Goal: Communication & Community: Share content

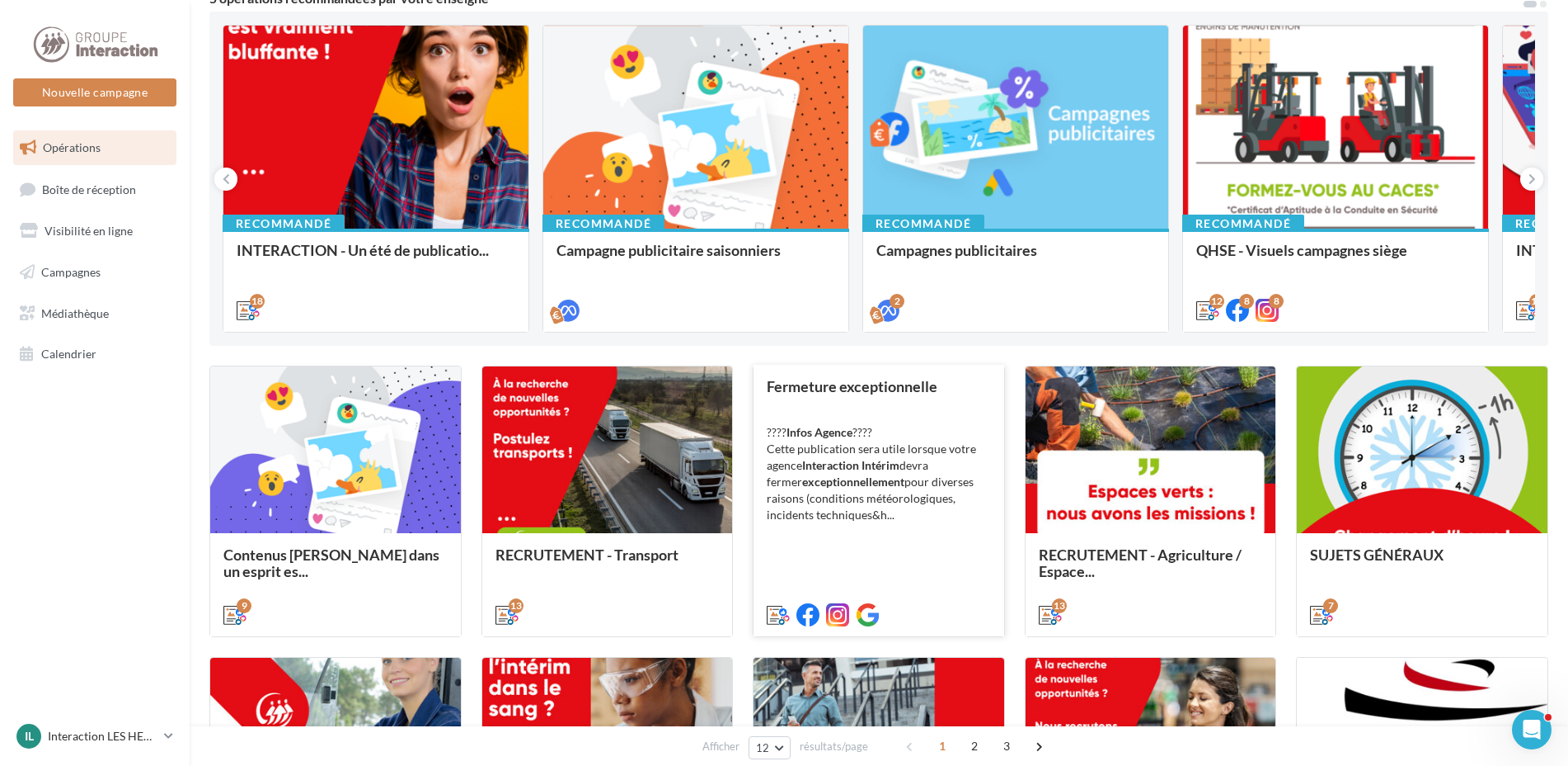
scroll to position [330, 0]
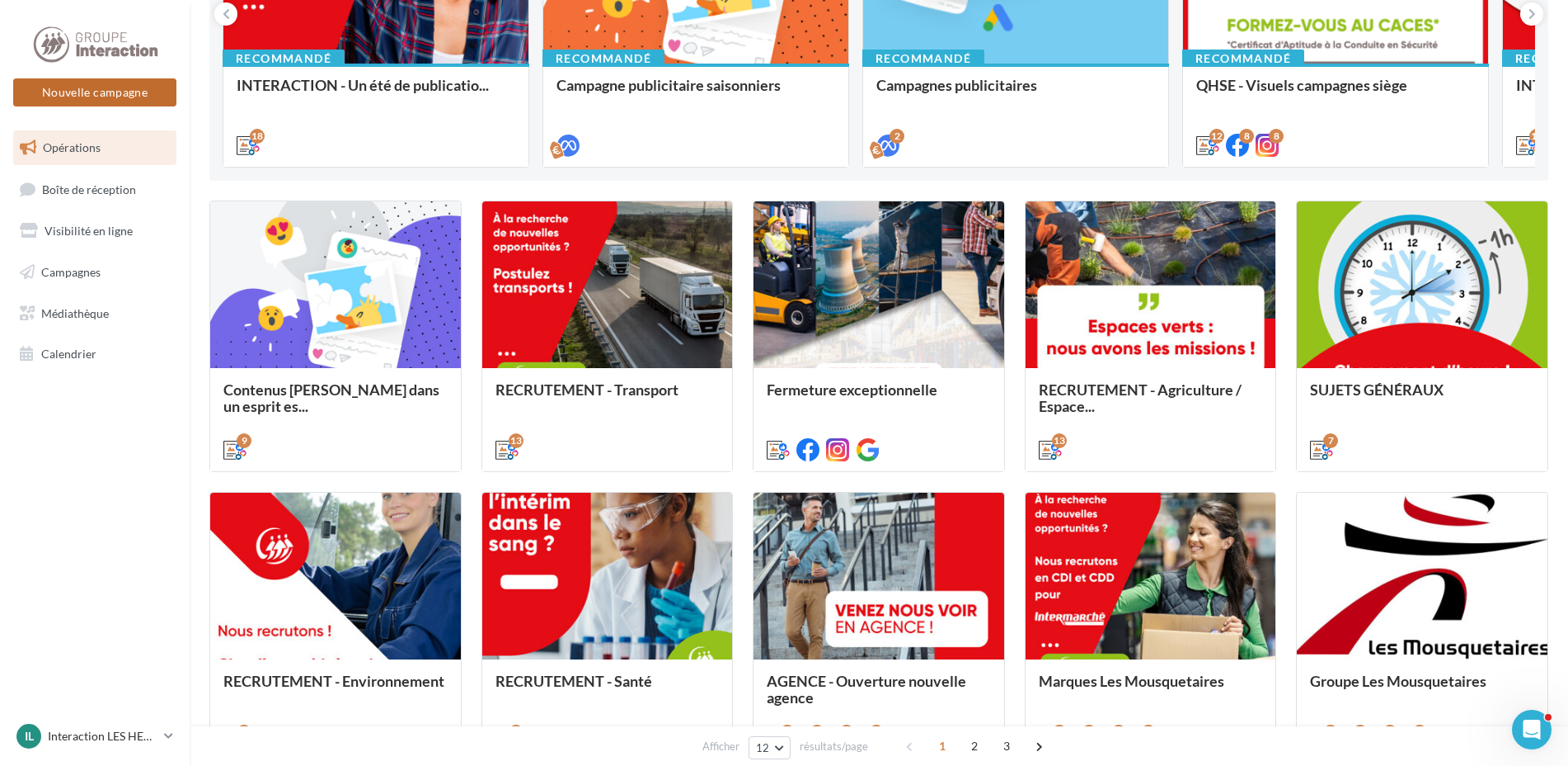
click at [95, 91] on button "Nouvelle campagne" at bounding box center [94, 93] width 163 height 28
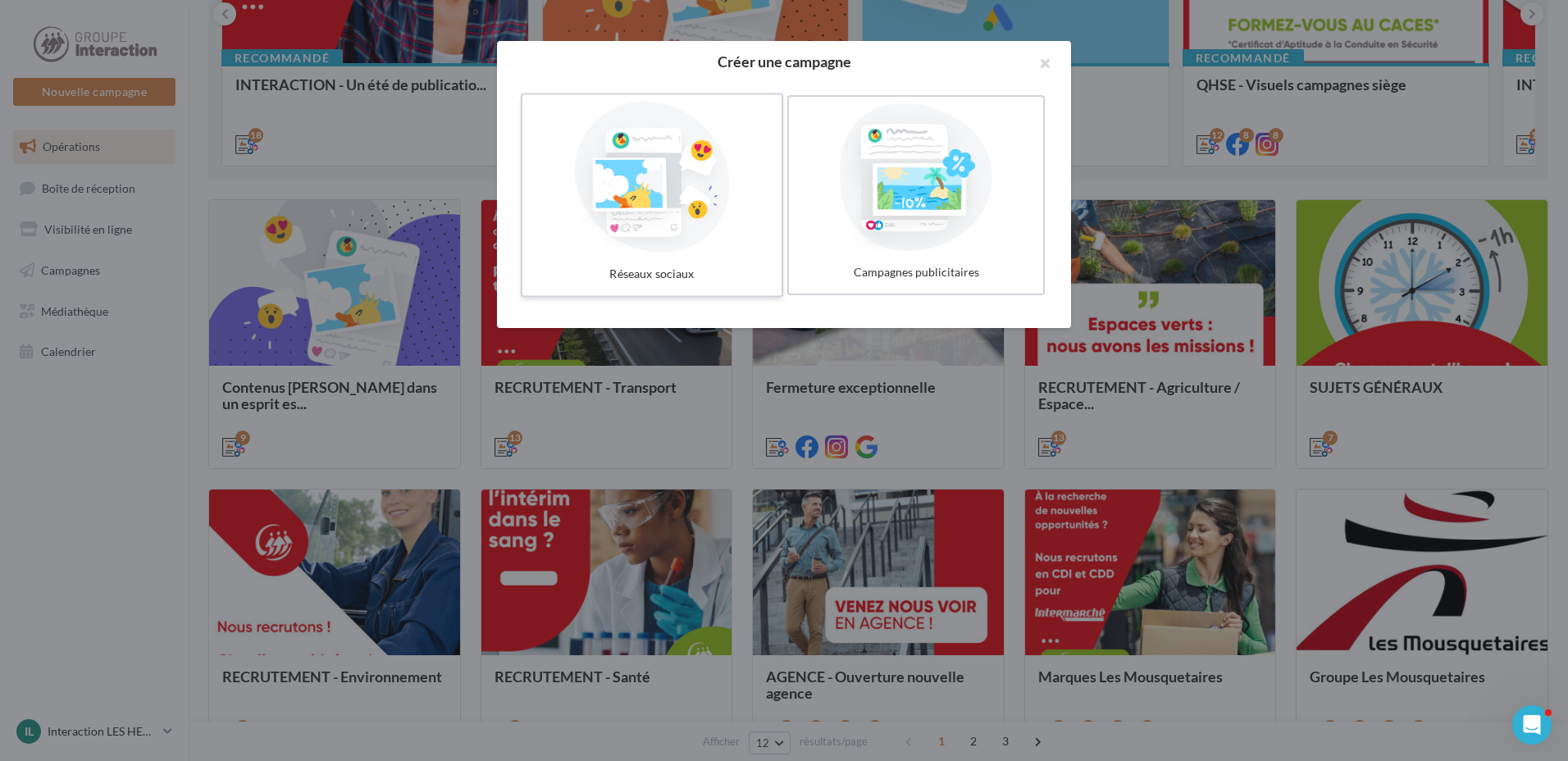
click at [638, 201] on div at bounding box center [652, 176] width 246 height 151
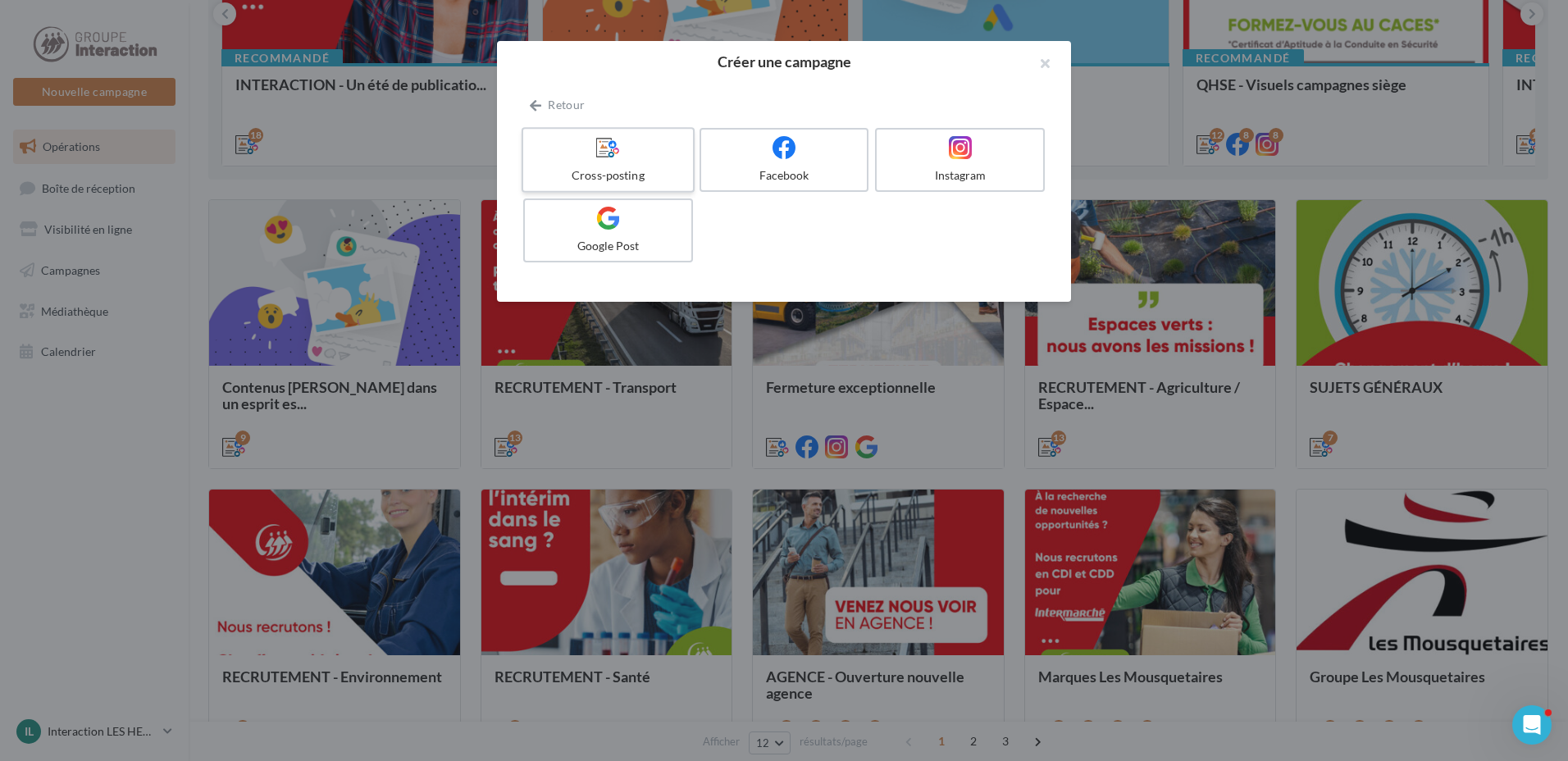
click at [637, 150] on div at bounding box center [607, 147] width 156 height 25
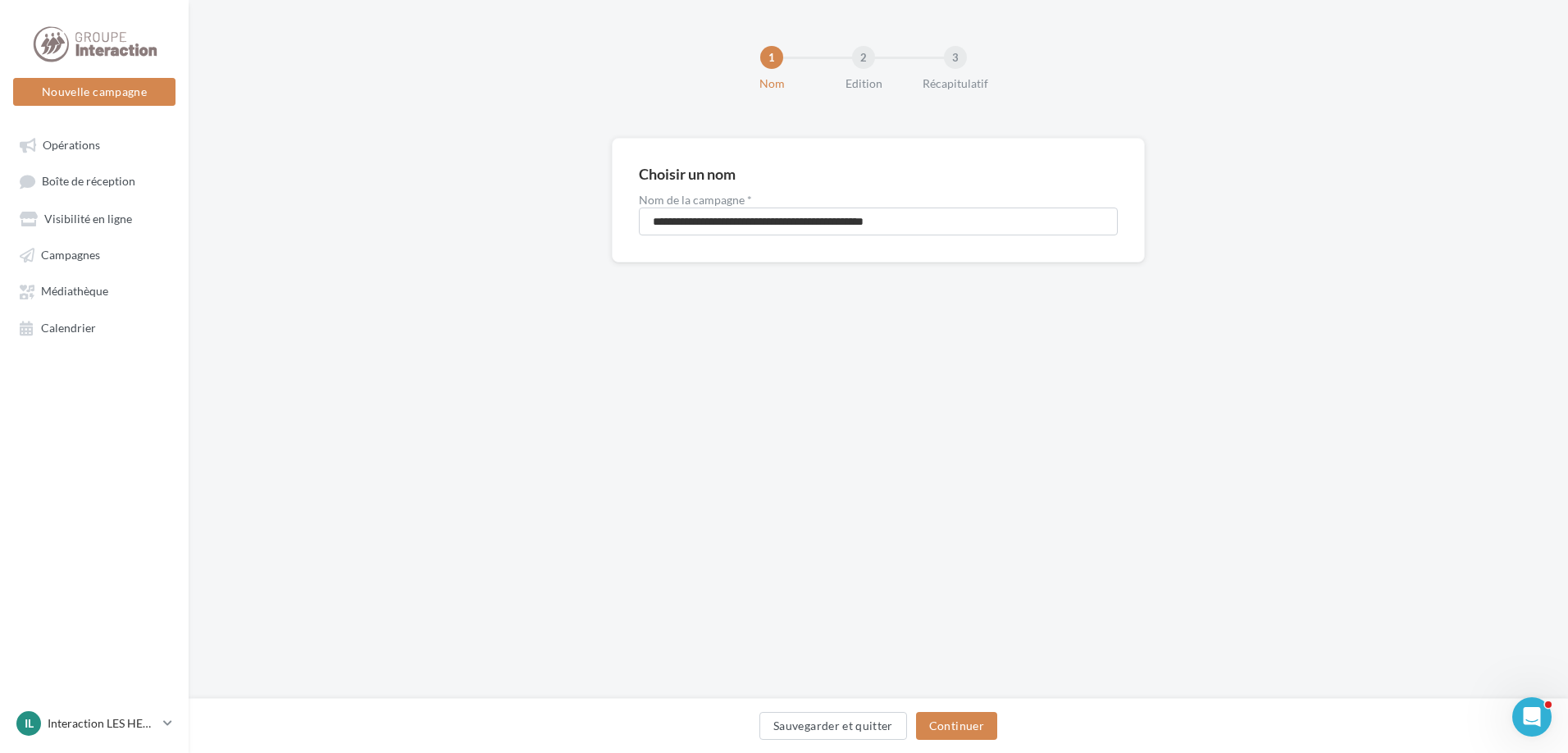
click at [985, 710] on div "Sauvegarder et quitter Continuer" at bounding box center [878, 725] width 1379 height 55
click at [969, 725] on button "Continuer" at bounding box center [957, 726] width 81 height 28
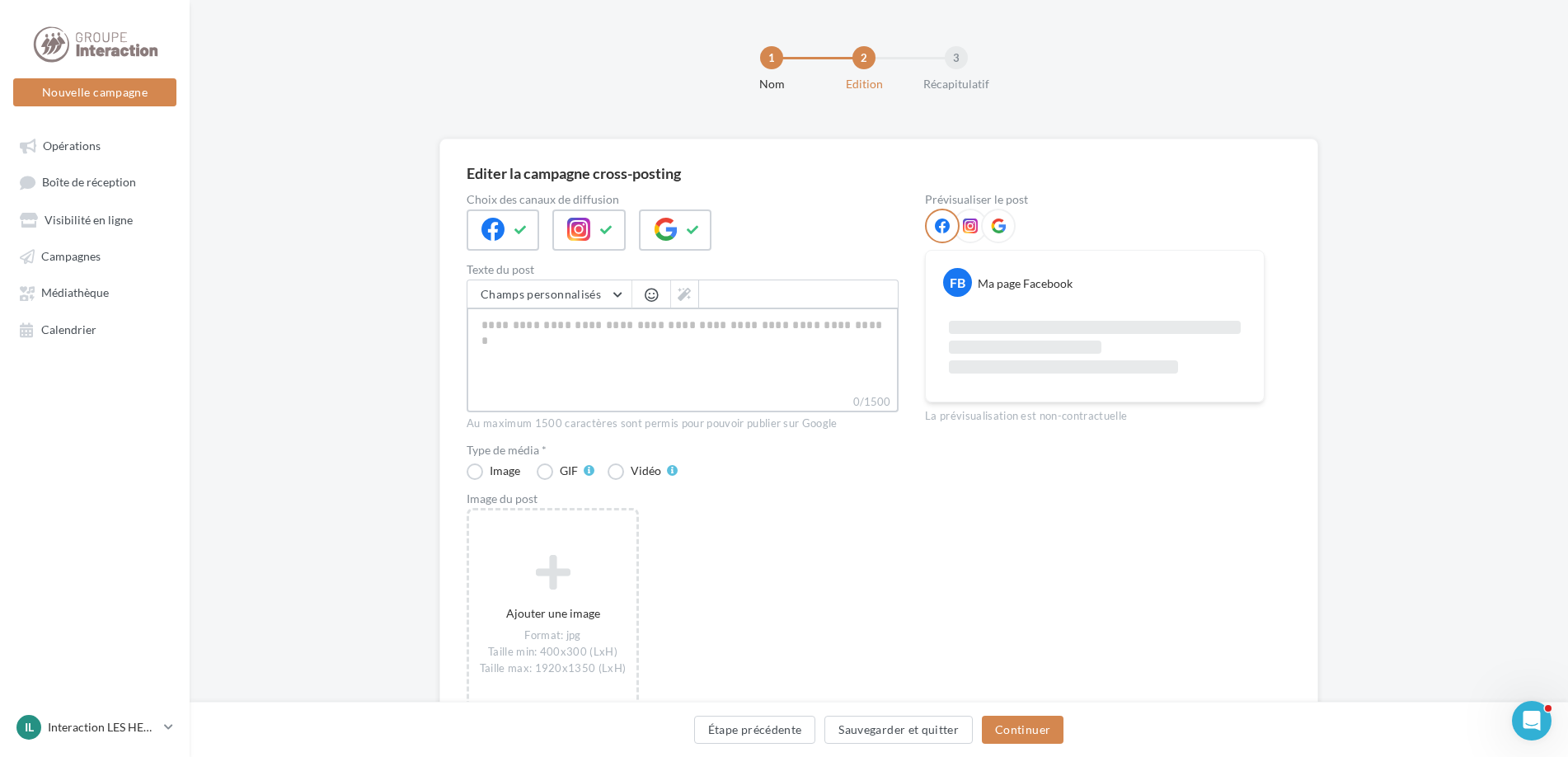
click at [518, 341] on textarea "0/1500" at bounding box center [683, 350] width 432 height 86
paste textarea "**********"
type textarea "**********"
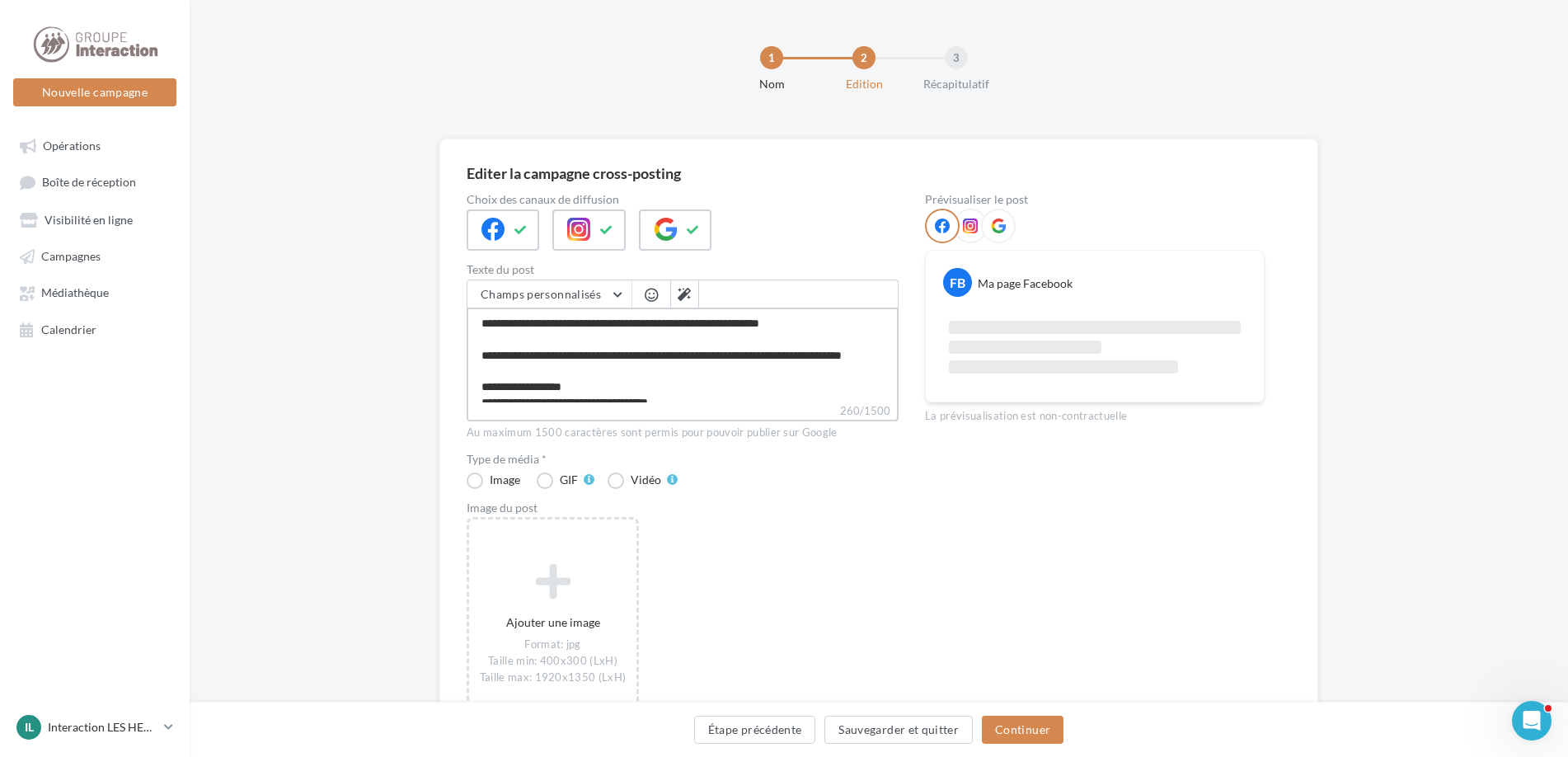
scroll to position [47, 0]
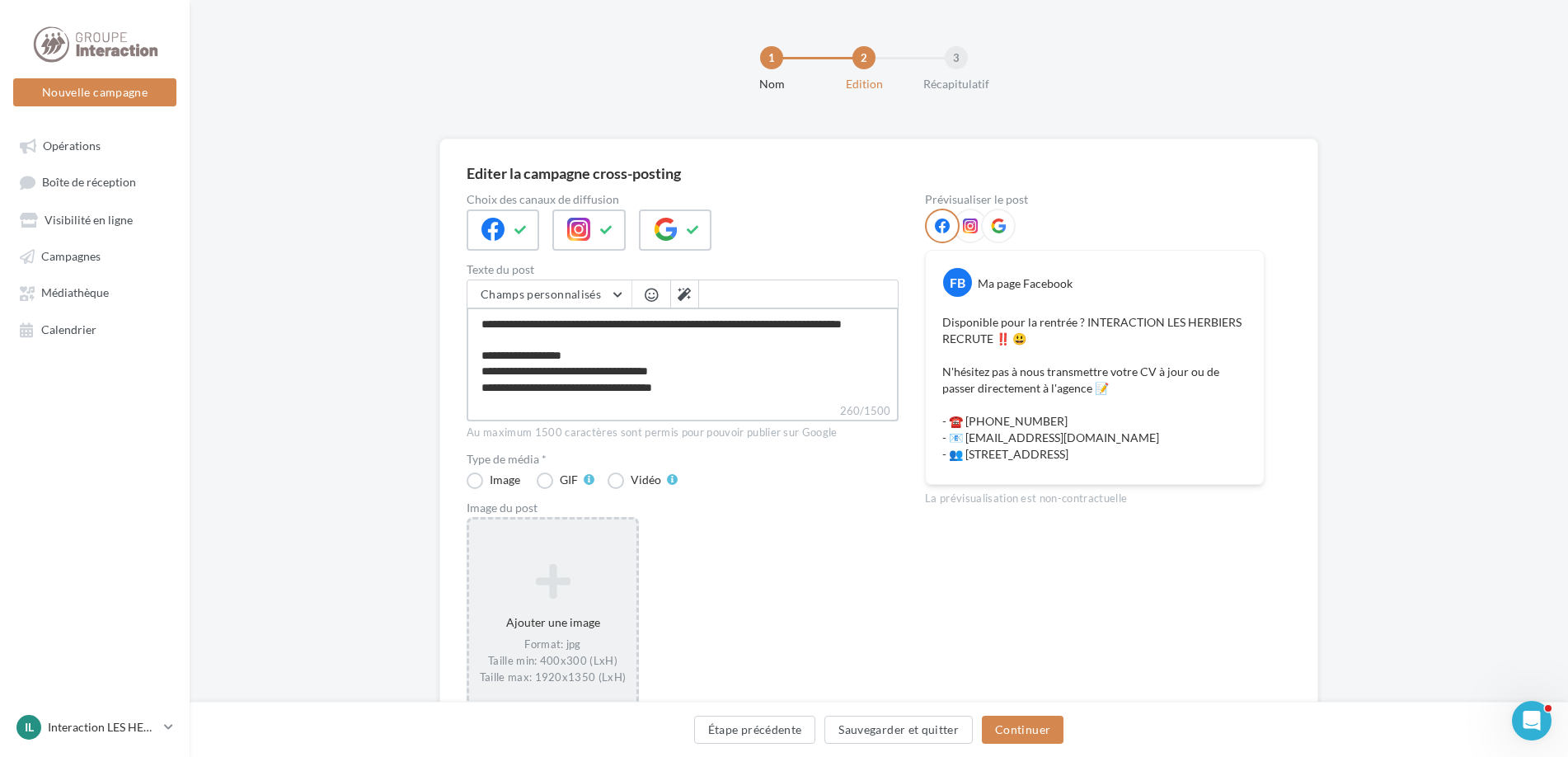
type textarea "**********"
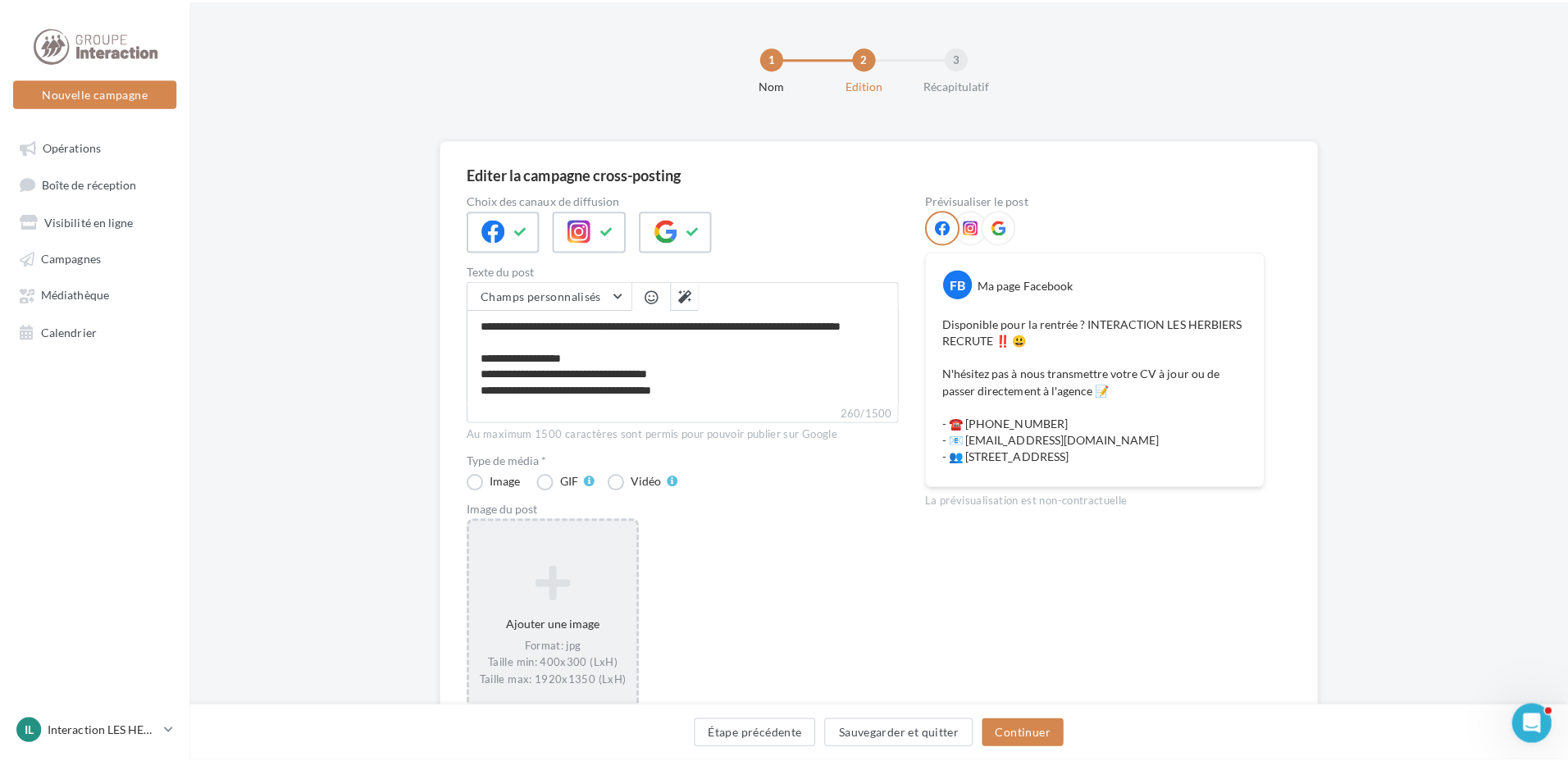
scroll to position [46, 0]
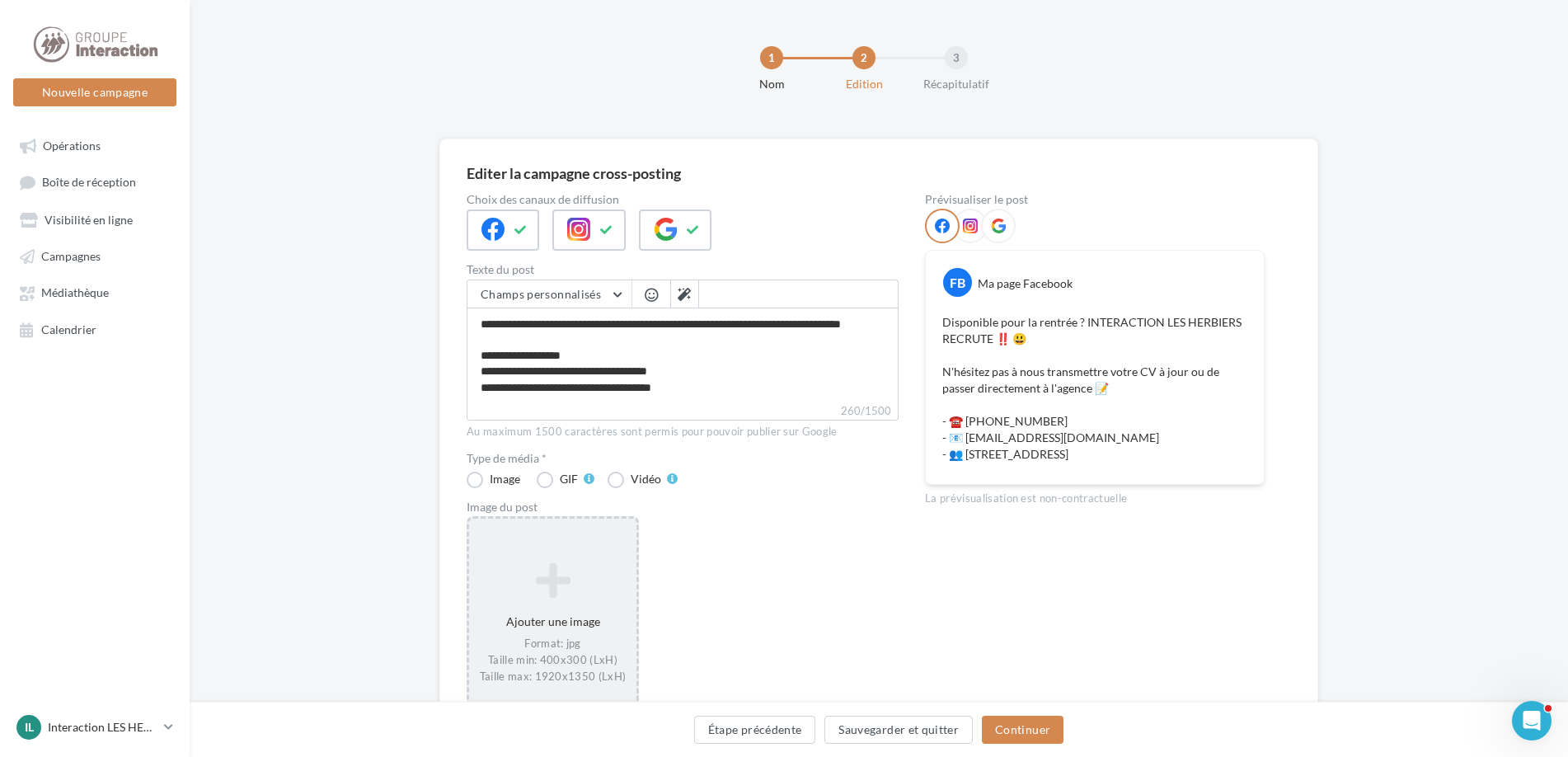
click at [575, 633] on div "Ajouter une image Format: jpg Taille min: 400x300 (LxH) Taille max: 1920x1350 (…" at bounding box center [552, 623] width 167 height 139
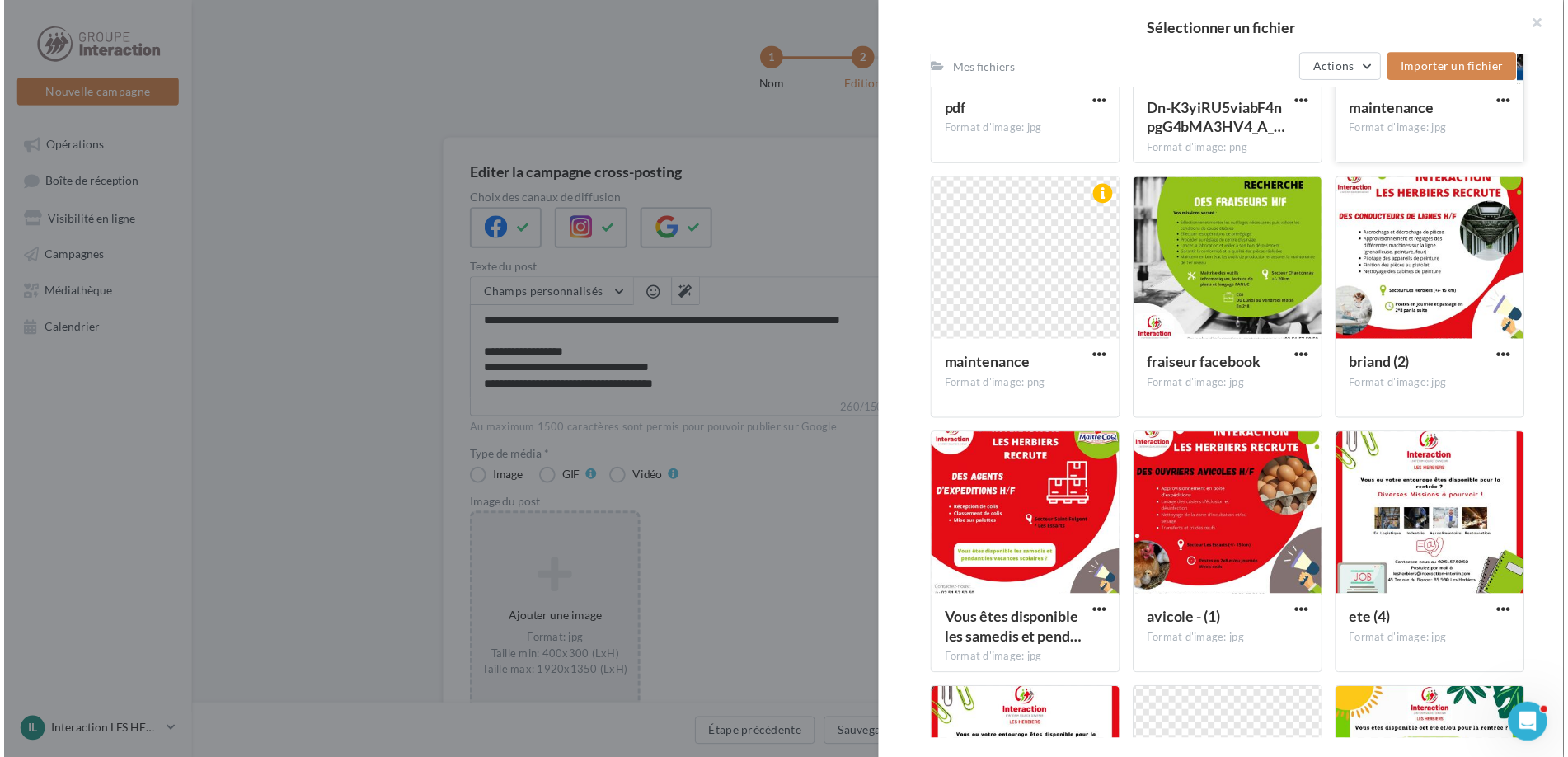
scroll to position [1094, 0]
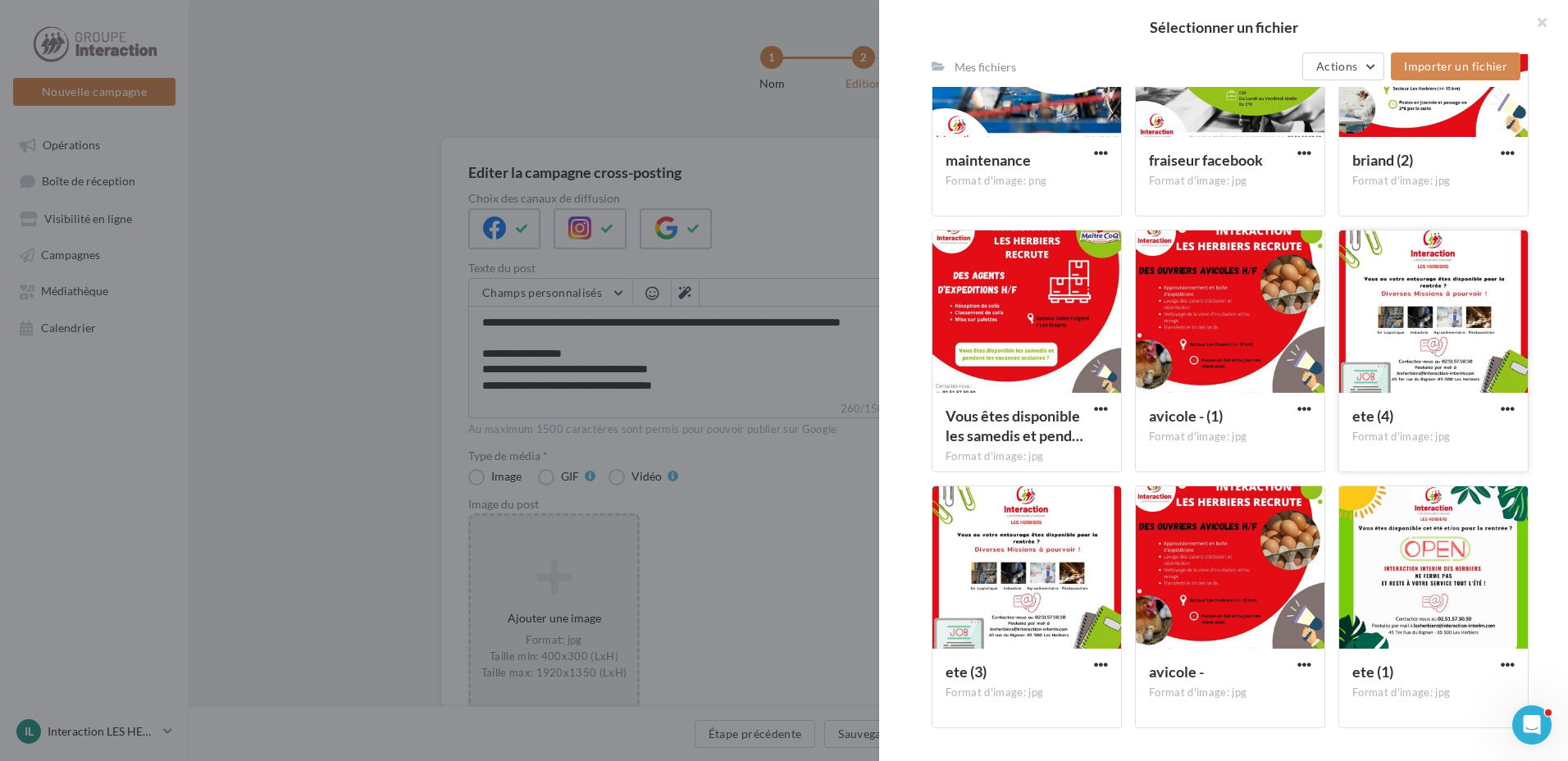
click at [1394, 343] on div at bounding box center [1433, 312] width 189 height 164
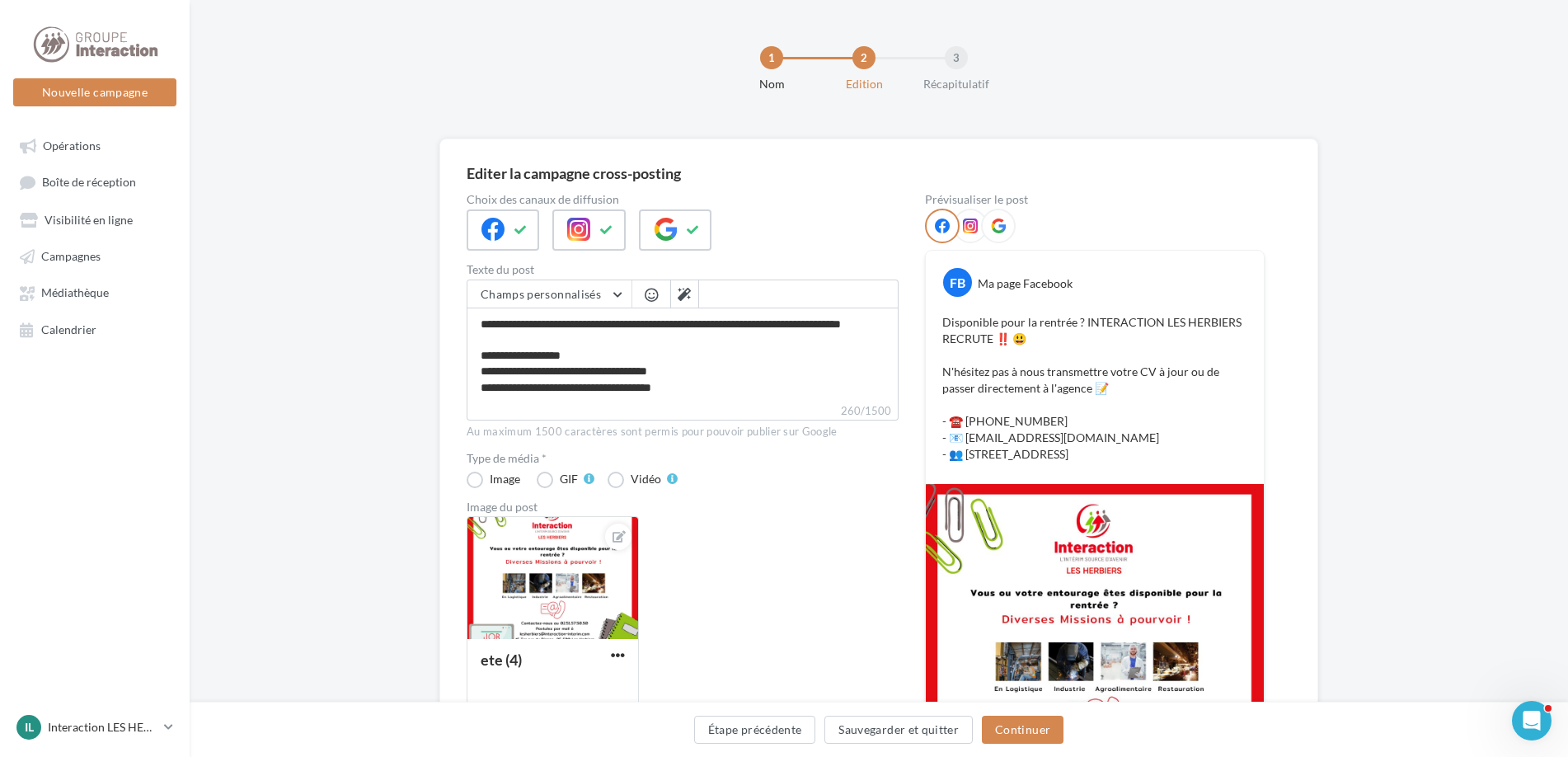
scroll to position [165, 0]
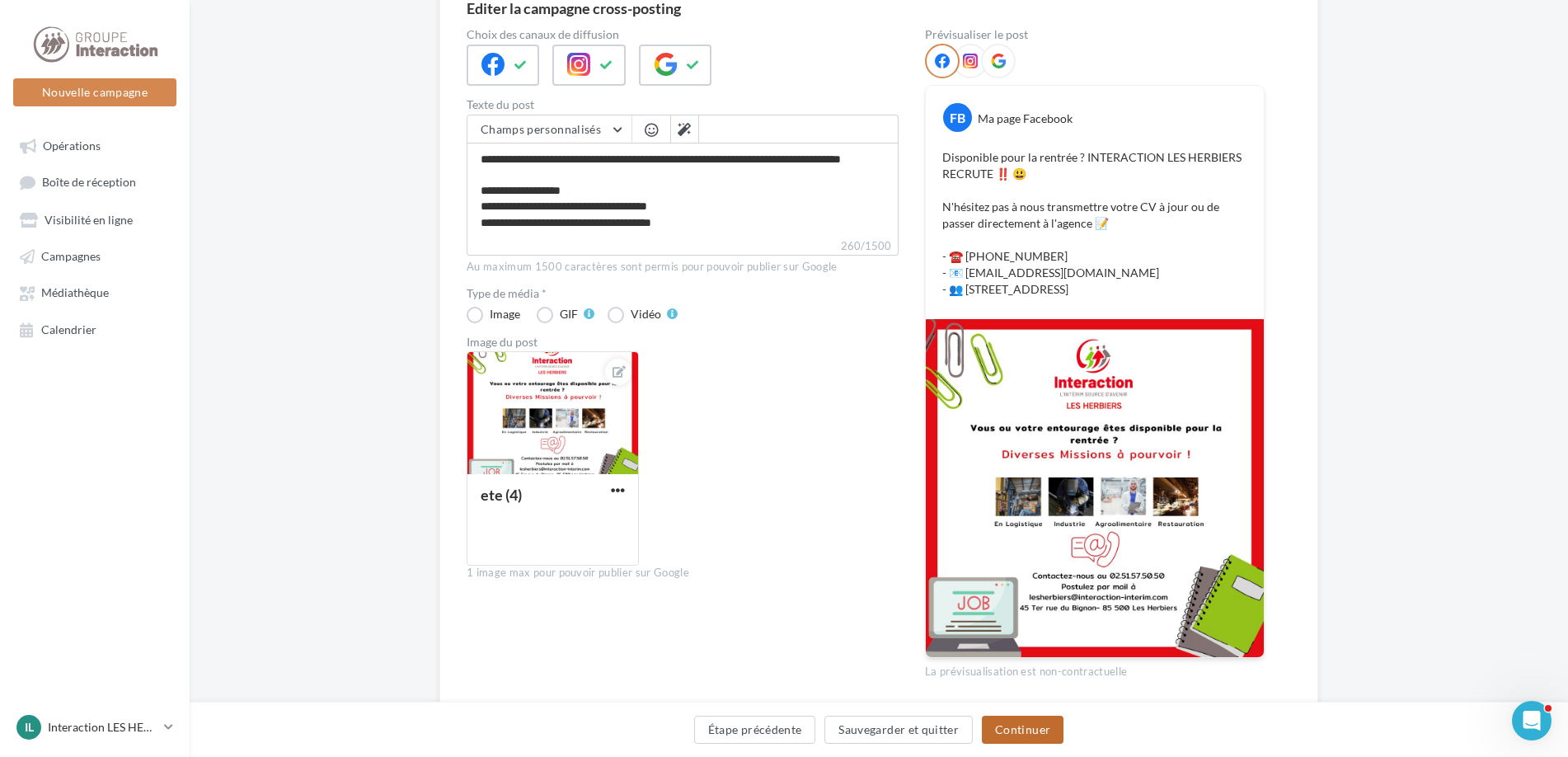
click at [1029, 735] on button "Continuer" at bounding box center [1022, 730] width 81 height 28
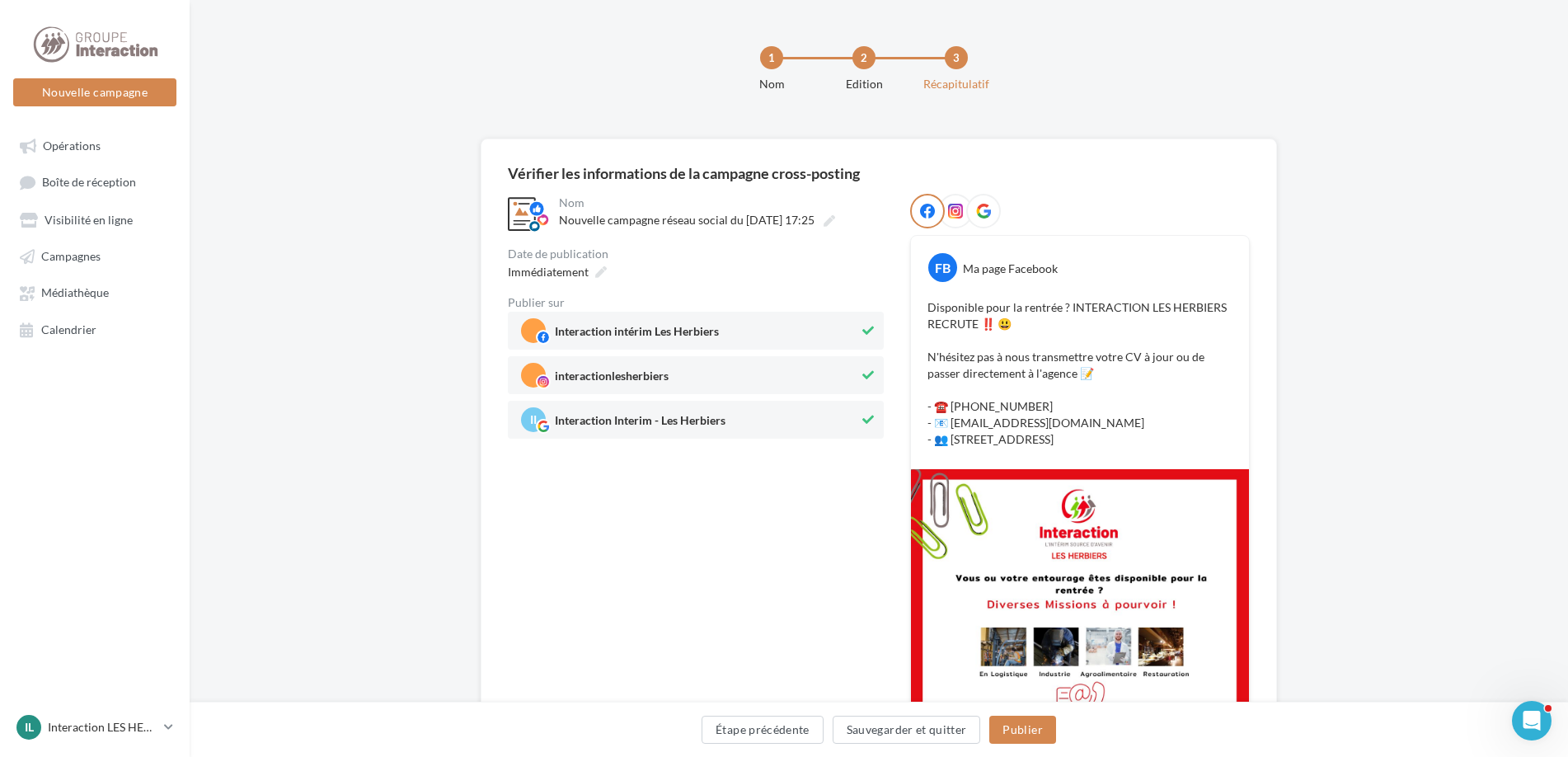
scroll to position [197, 0]
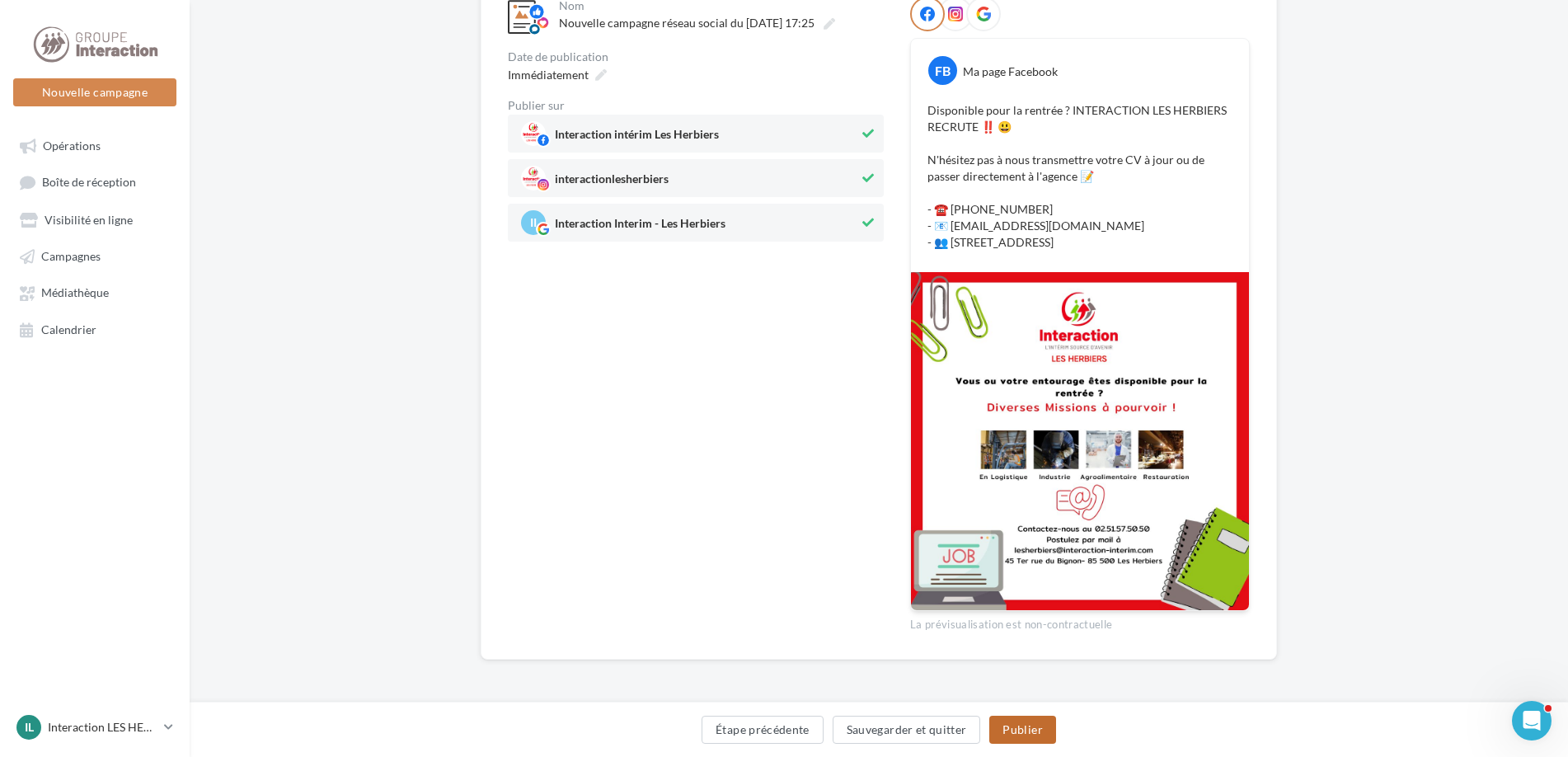
click at [1032, 724] on button "Publier" at bounding box center [1022, 730] width 66 height 28
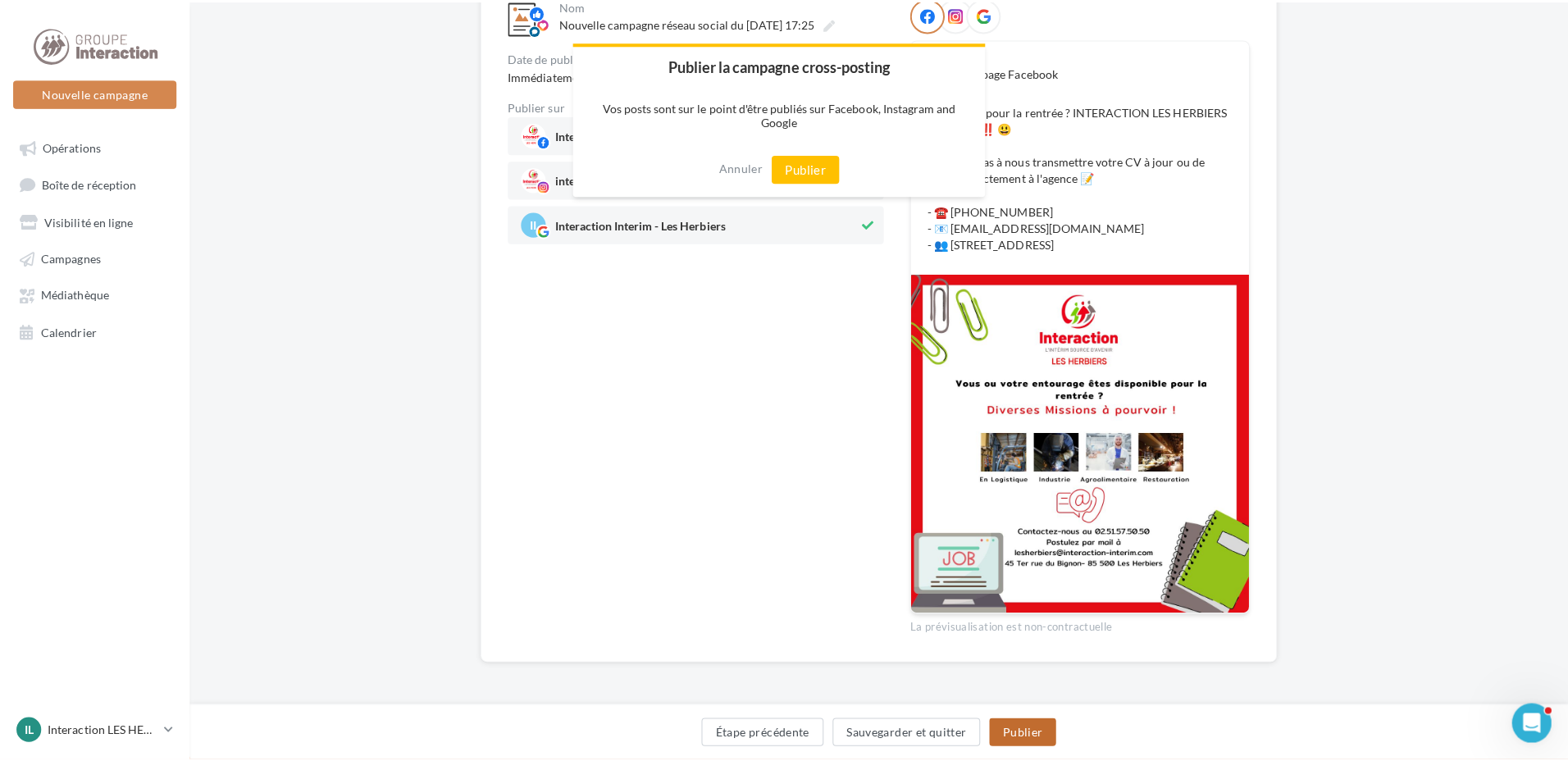
scroll to position [188, 0]
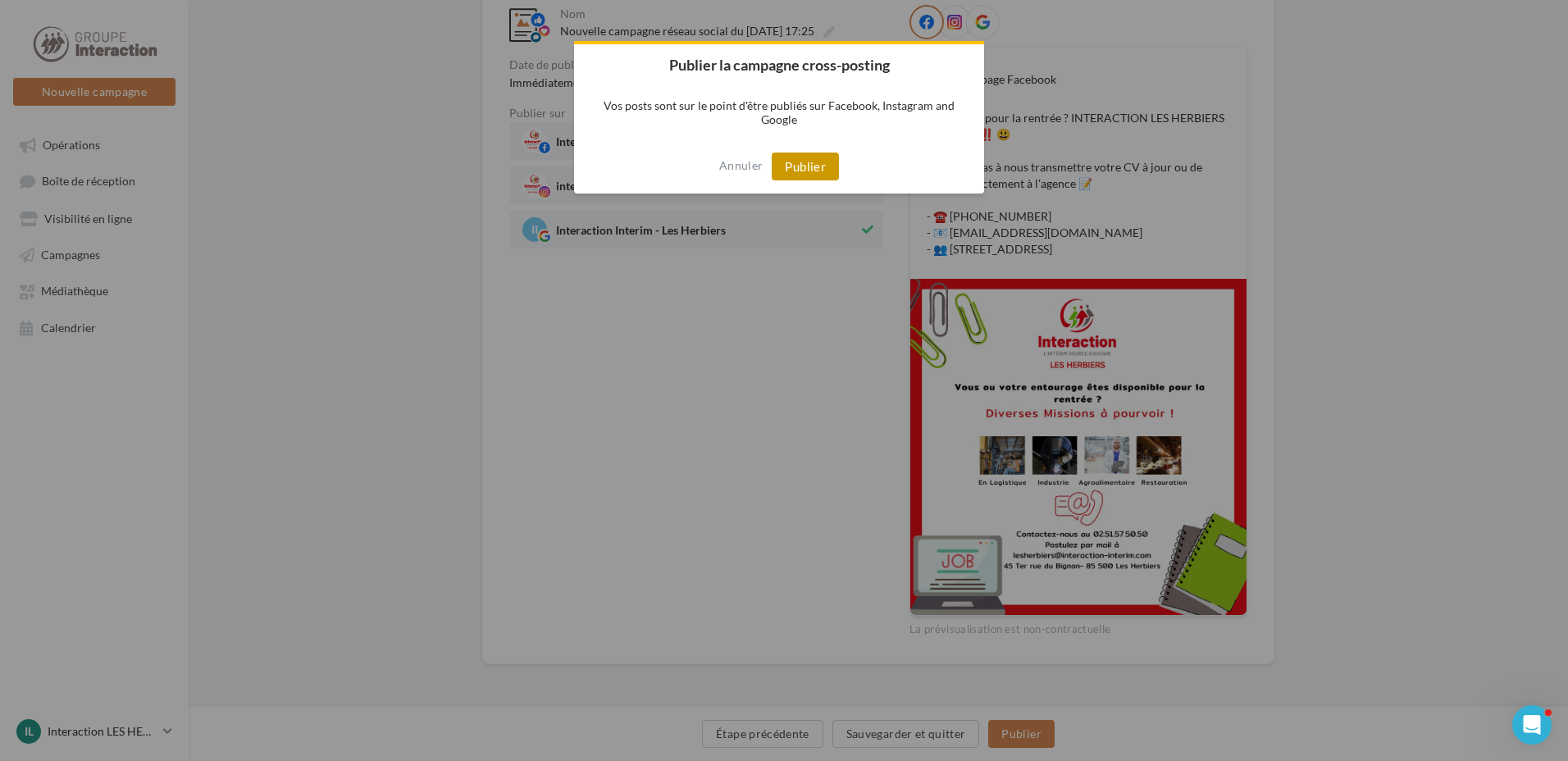
click at [814, 175] on button "Publier" at bounding box center [806, 166] width 68 height 28
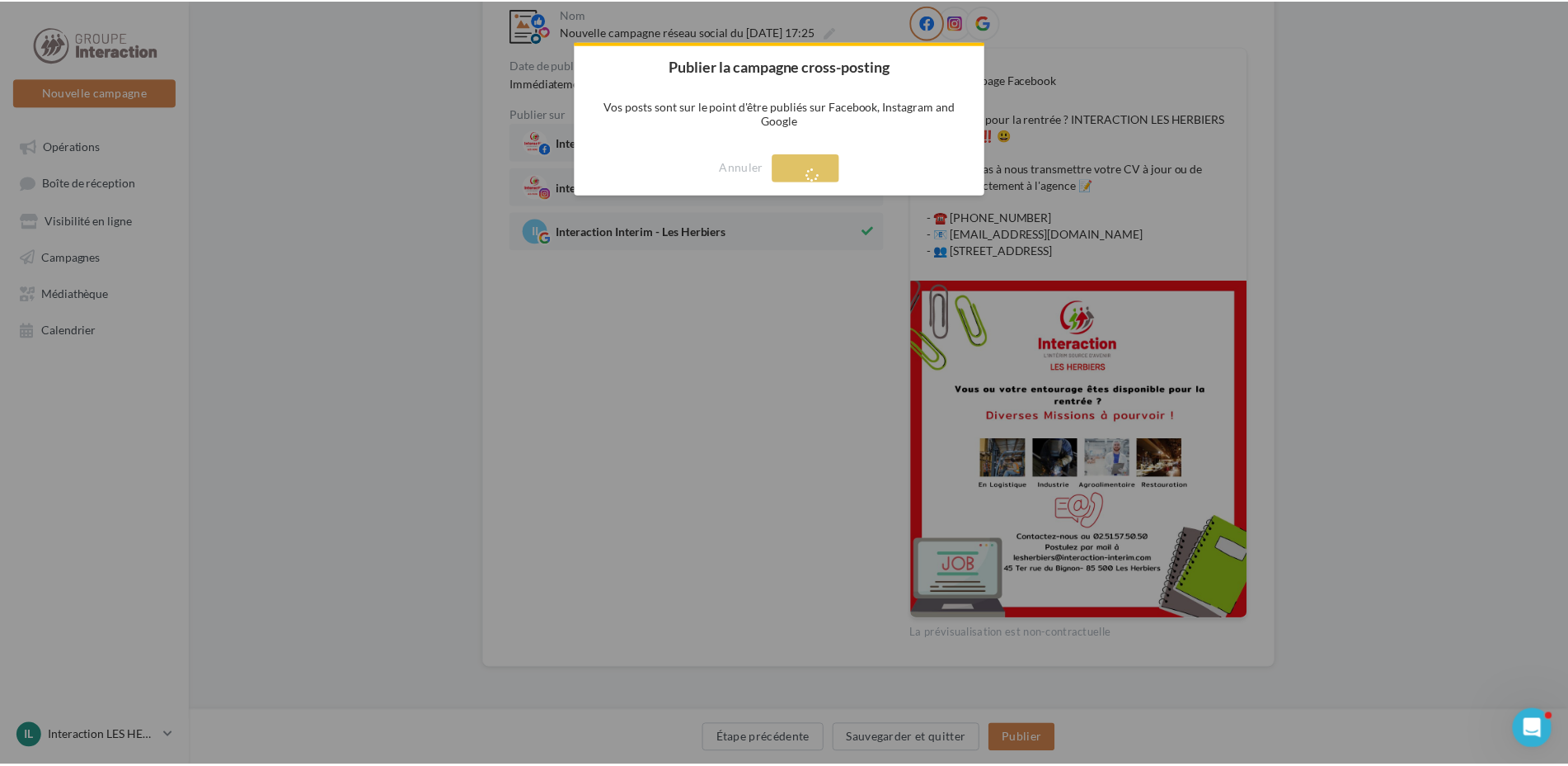
scroll to position [26, 0]
